Goal: Information Seeking & Learning: Learn about a topic

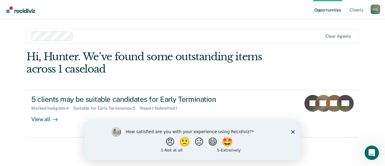
click at [292, 130] on icon "Close survey" at bounding box center [294, 132] width 4 height 4
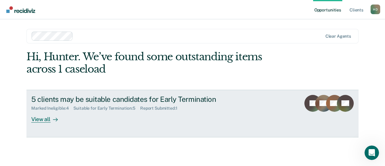
click at [47, 124] on link "5 clients may be suitable candidates for Early Termination Marked Ineligible : …" at bounding box center [193, 114] width 332 height 48
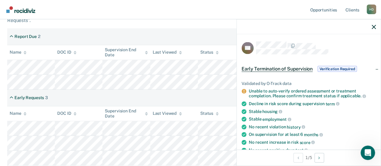
click at [343, 70] on span "Verification Required" at bounding box center [336, 69] width 39 height 6
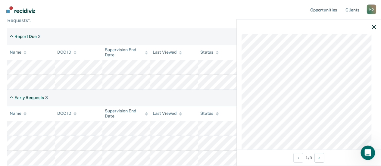
scroll to position [320, 0]
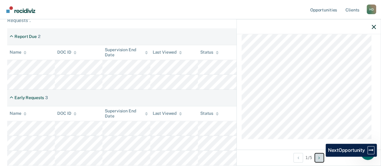
click at [321, 157] on button "Next Opportunity" at bounding box center [319, 158] width 10 height 10
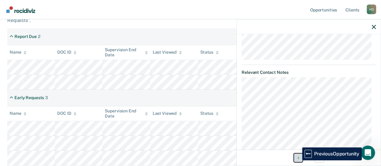
click at [297, 160] on button "Previous Opportunity" at bounding box center [298, 158] width 10 height 10
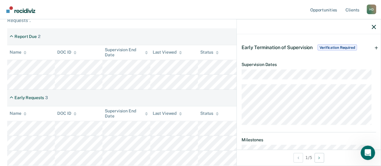
scroll to position [0, 0]
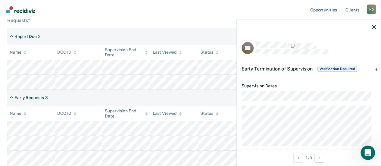
click at [141, 91] on div "Early Requests 3" at bounding box center [190, 97] width 367 height 17
click at [373, 28] on icon "button" at bounding box center [374, 27] width 4 height 4
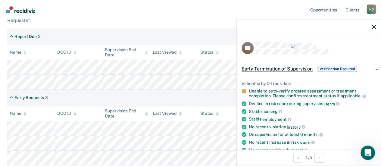
click at [276, 67] on span "Early Termination of Supervision" at bounding box center [277, 69] width 71 height 6
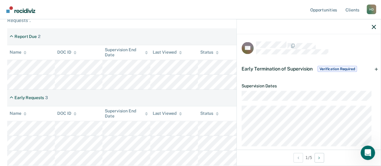
click at [277, 67] on span "Early Termination of Supervision" at bounding box center [277, 69] width 71 height 6
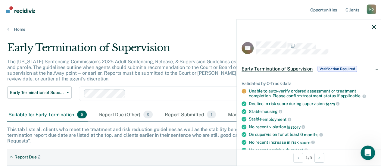
click at [372, 23] on div at bounding box center [309, 26] width 144 height 15
click at [374, 27] on icon "button" at bounding box center [374, 27] width 4 height 4
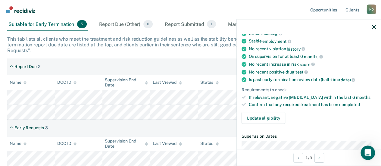
scroll to position [30, 0]
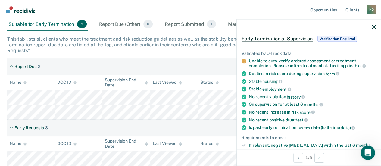
click at [337, 34] on div "Early Termination of Supervision Verification Required" at bounding box center [300, 39] width 117 height 10
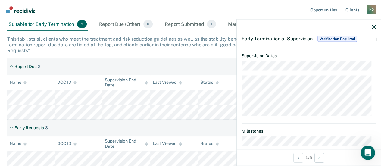
click at [333, 41] on div "Early Termination of Supervision Verification Required" at bounding box center [300, 39] width 117 height 10
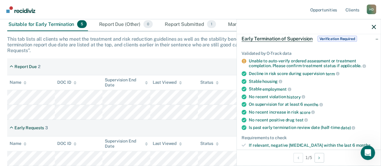
click at [333, 41] on div "Early Termination of Supervision Verification Required" at bounding box center [300, 39] width 117 height 10
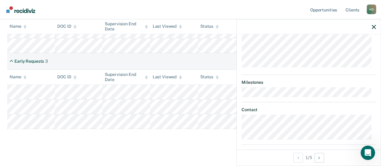
scroll to position [0, 0]
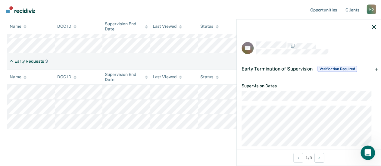
click at [210, 147] on main "Early Termination of Supervision The [US_STATE] Sentencing Commission’s 2025 Ad…" at bounding box center [190, 22] width 381 height 295
click at [373, 27] on icon "button" at bounding box center [374, 27] width 4 height 4
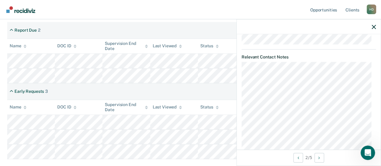
scroll to position [631, 0]
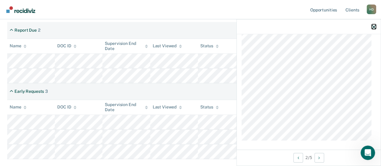
click at [374, 24] on button "button" at bounding box center [374, 26] width 4 height 5
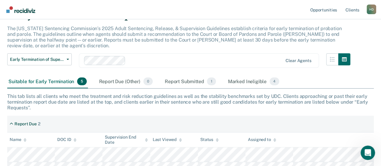
scroll to position [0, 0]
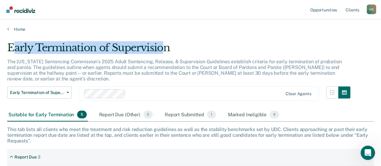
drag, startPoint x: 23, startPoint y: 47, endPoint x: 163, endPoint y: 50, distance: 139.5
click at [163, 50] on div "Early Termination of Supervision" at bounding box center [178, 50] width 343 height 17
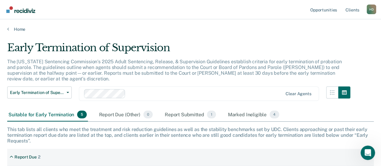
click at [145, 65] on p "The [US_STATE] Sentencing Commission’s 2025 Adult Sentencing, Release, & Superv…" at bounding box center [174, 70] width 334 height 23
